Goal: Task Accomplishment & Management: Use online tool/utility

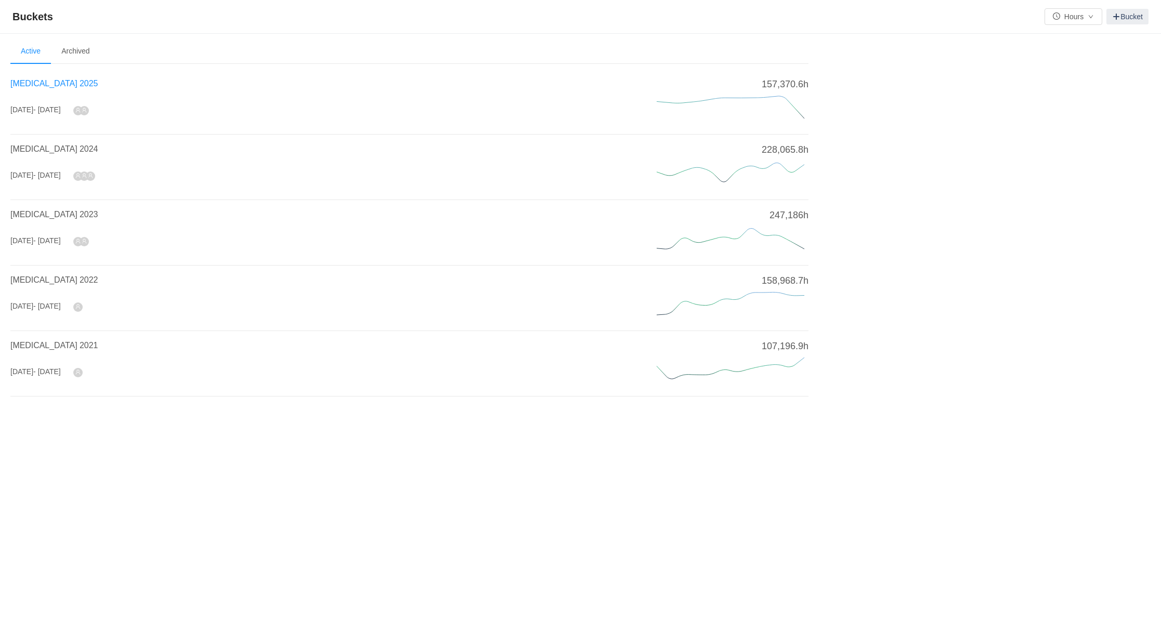
click at [46, 79] on span "[MEDICAL_DATA] 2025" at bounding box center [53, 83] width 87 height 9
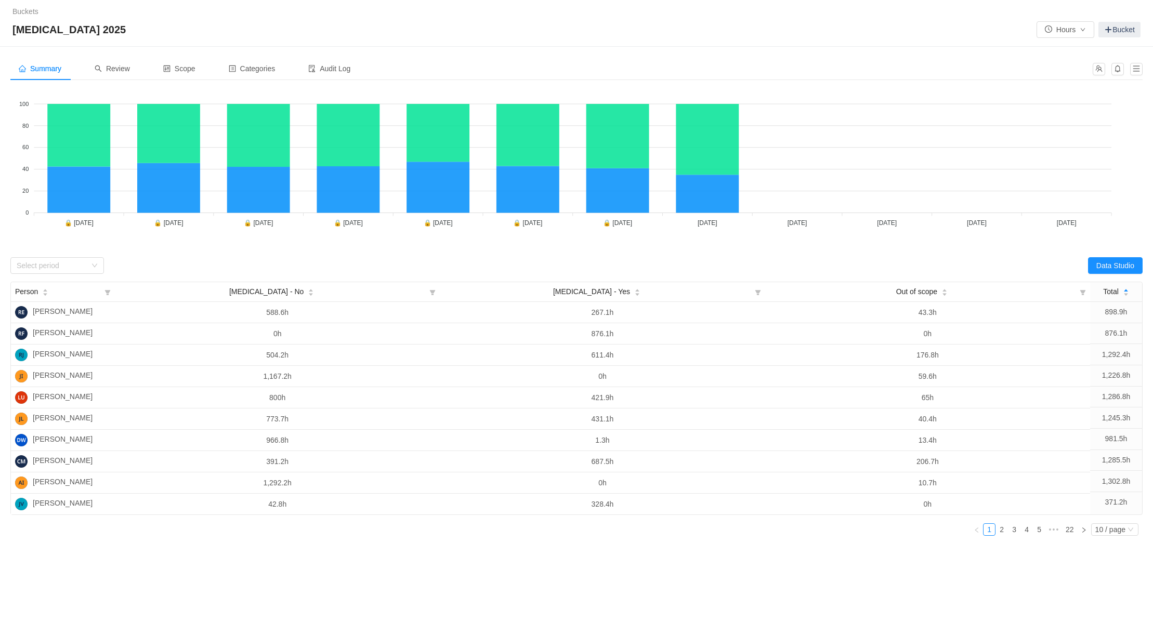
click at [664, 57] on div "Summary Review Scope Categories Audit Log" at bounding box center [548, 68] width 1076 height 23
click at [185, 67] on span "Scope" at bounding box center [179, 68] width 32 height 8
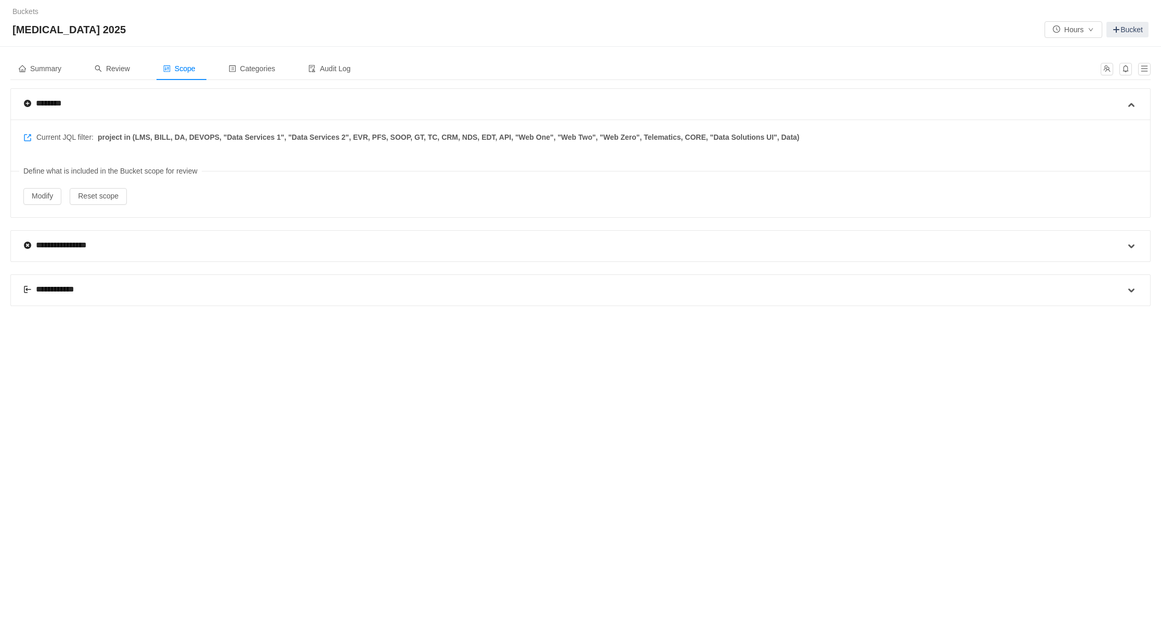
click at [56, 283] on div "**********" at bounding box center [53, 289] width 61 height 12
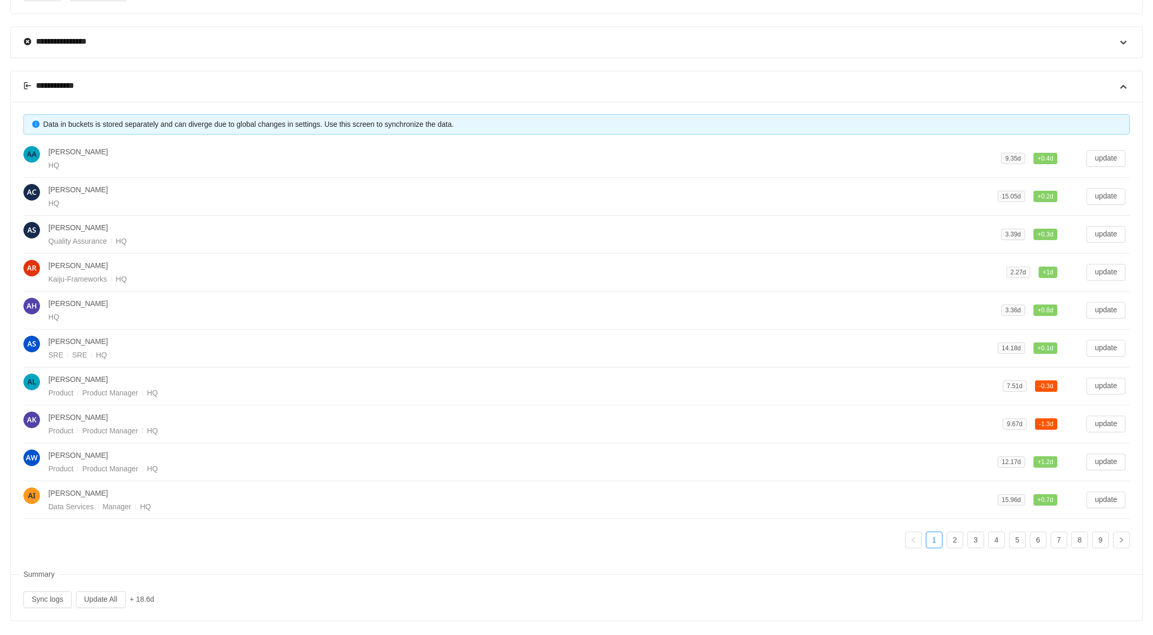
scroll to position [205, 0]
click at [100, 591] on button "Update All" at bounding box center [101, 598] width 50 height 17
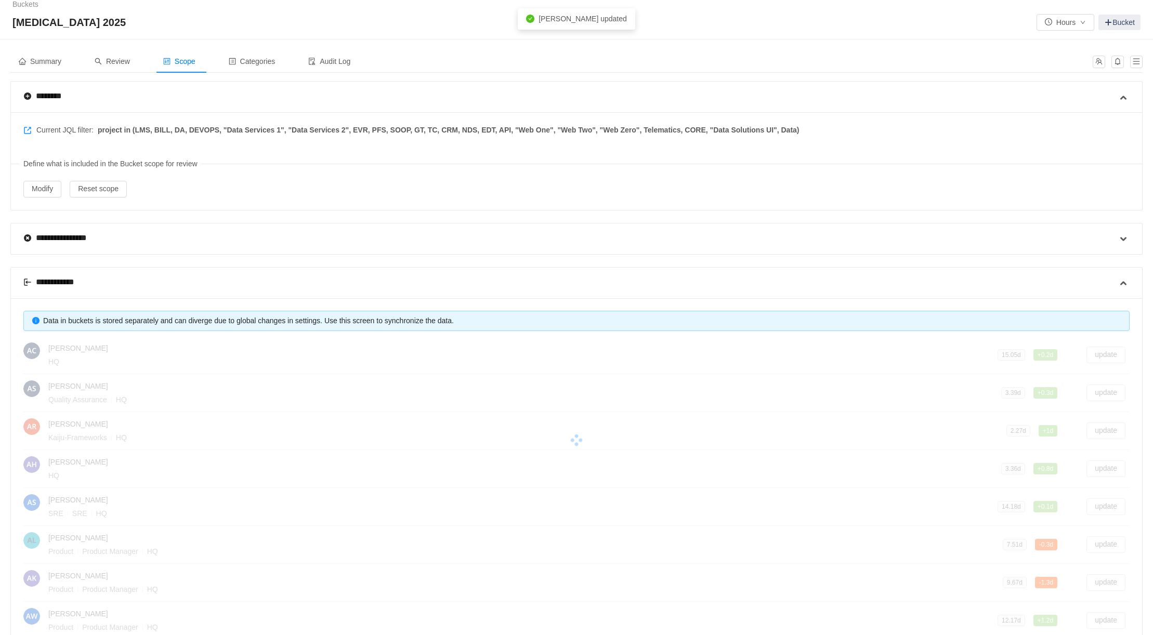
scroll to position [0, 0]
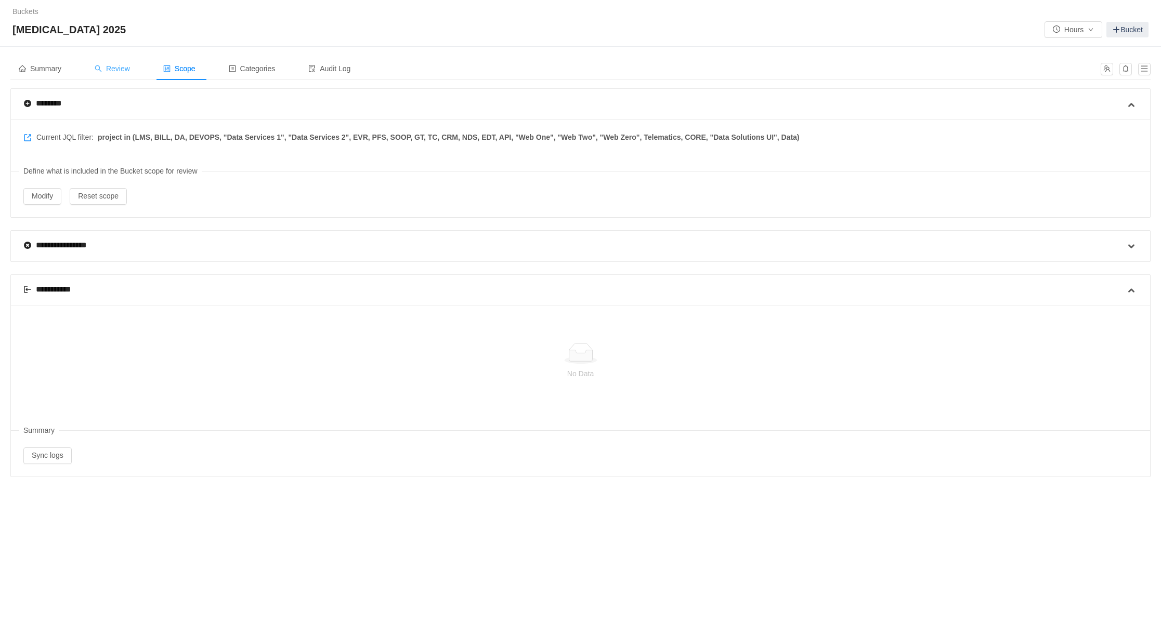
click at [116, 68] on span "Review" at bounding box center [112, 68] width 35 height 8
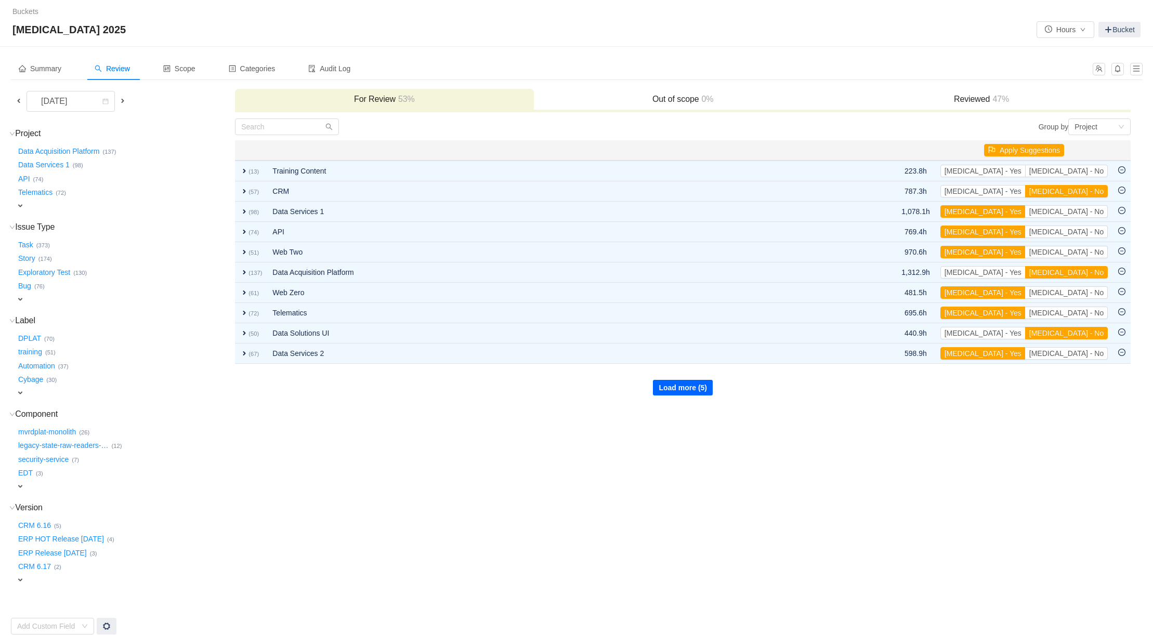
click at [668, 383] on button "Load more (5)" at bounding box center [683, 388] width 60 height 16
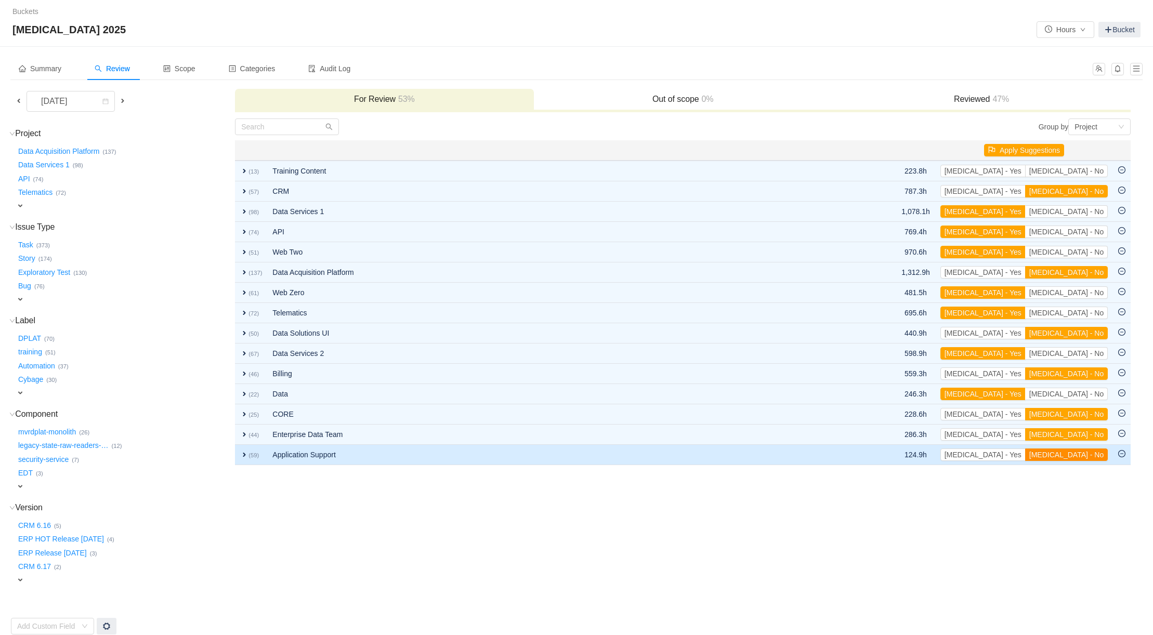
click at [1085, 452] on button "[MEDICAL_DATA] - No" at bounding box center [1066, 455] width 83 height 12
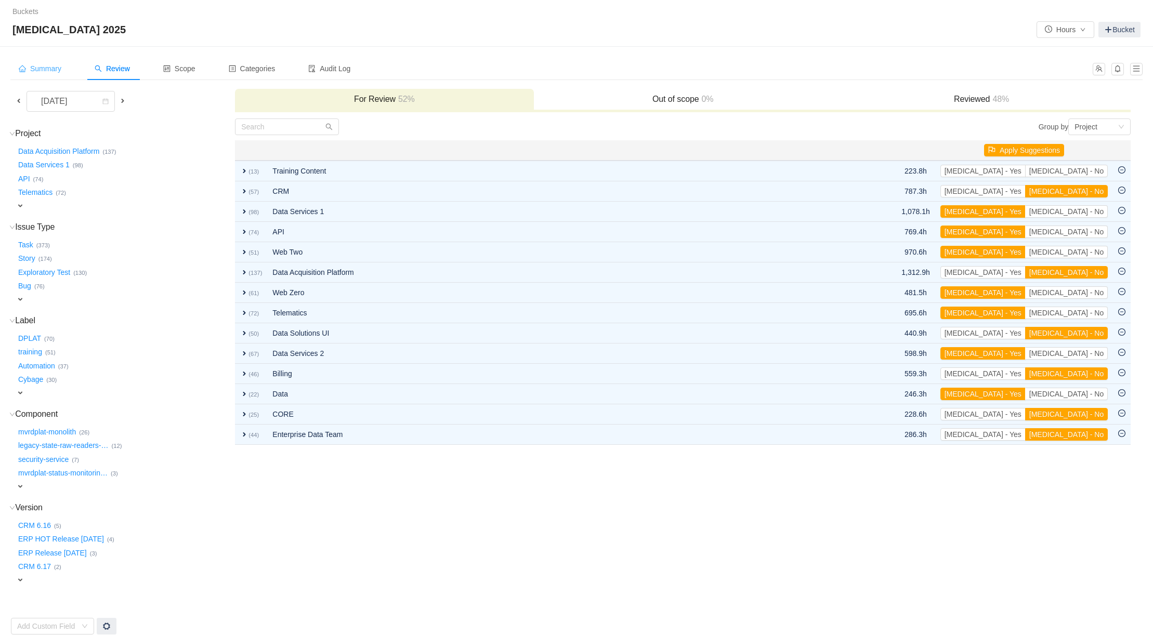
click at [51, 66] on span "Summary" at bounding box center [40, 68] width 43 height 8
